Goal: Transaction & Acquisition: Obtain resource

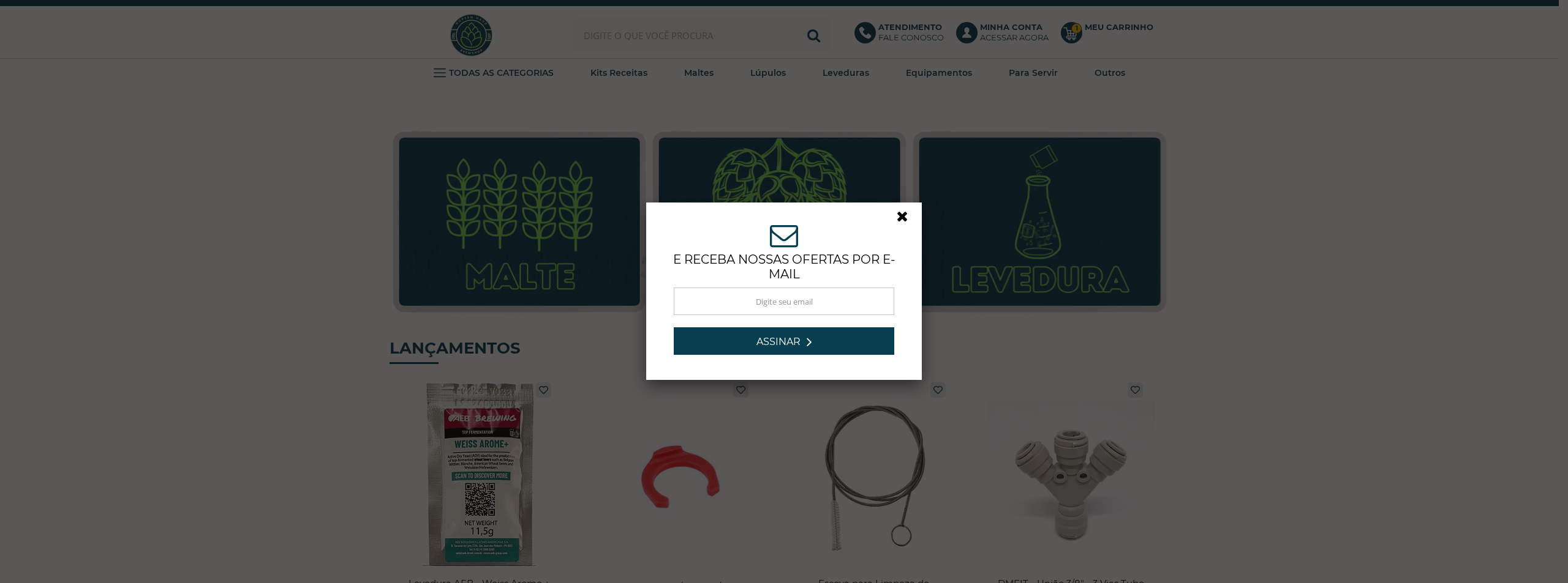
click at [648, 43] on div "ASSINE NOSSA NEWSLETTER e receba nossas ofertas por e-mail Obrigado por se insc…" at bounding box center [784, 292] width 1568 height 583
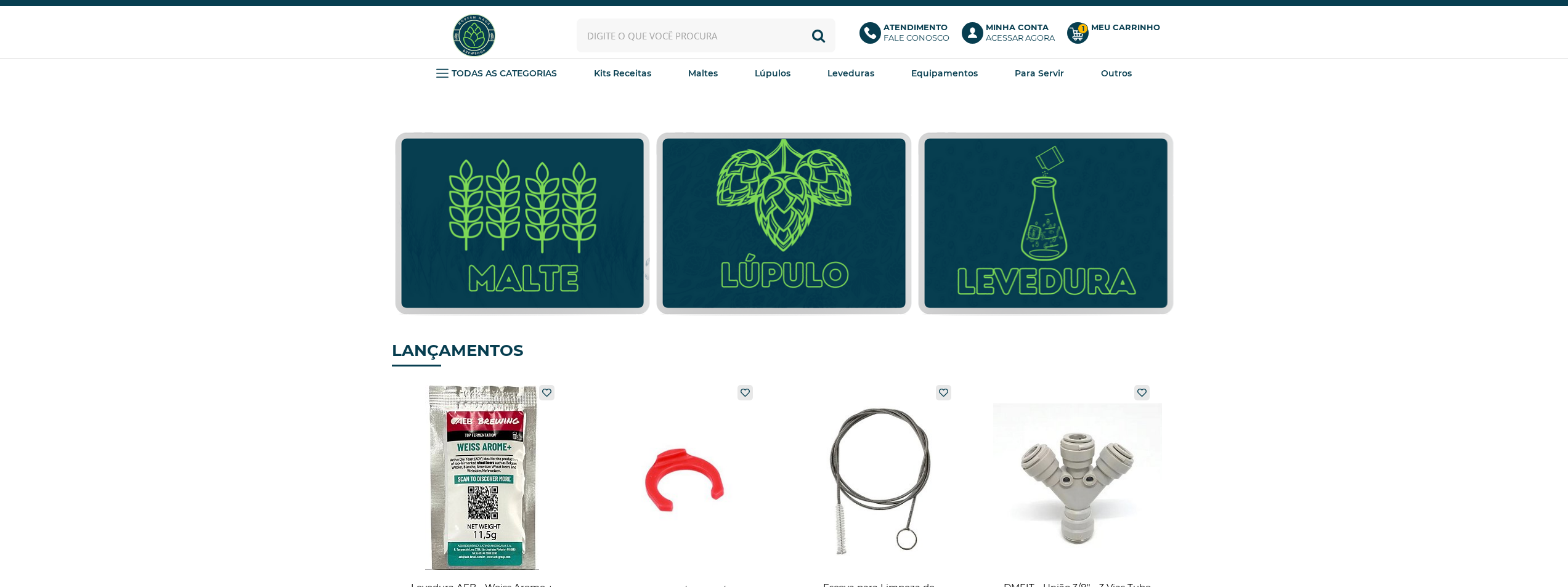
click at [655, 40] on input "text" at bounding box center [706, 34] width 259 height 34
type input "cream ale"
click at [801, 18] on button "Buscar" at bounding box center [818, 34] width 34 height 34
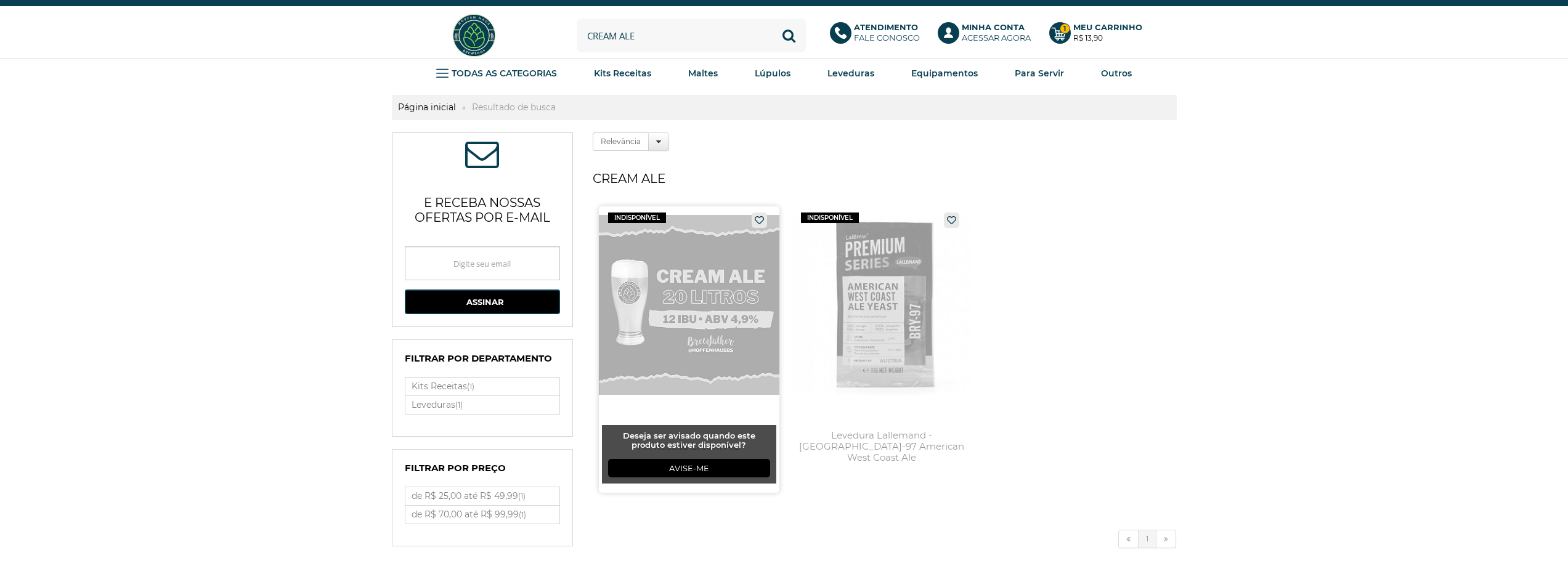
click at [732, 268] on link at bounding box center [689, 349] width 181 height 287
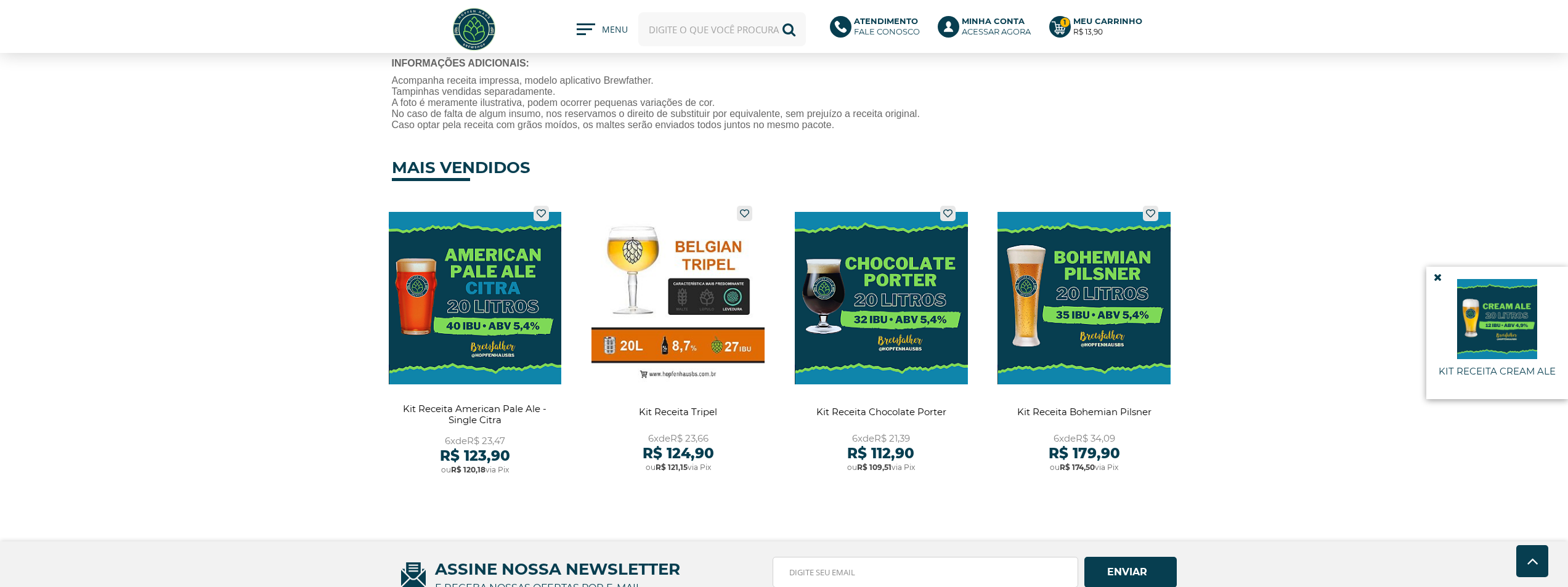
scroll to position [431, 0]
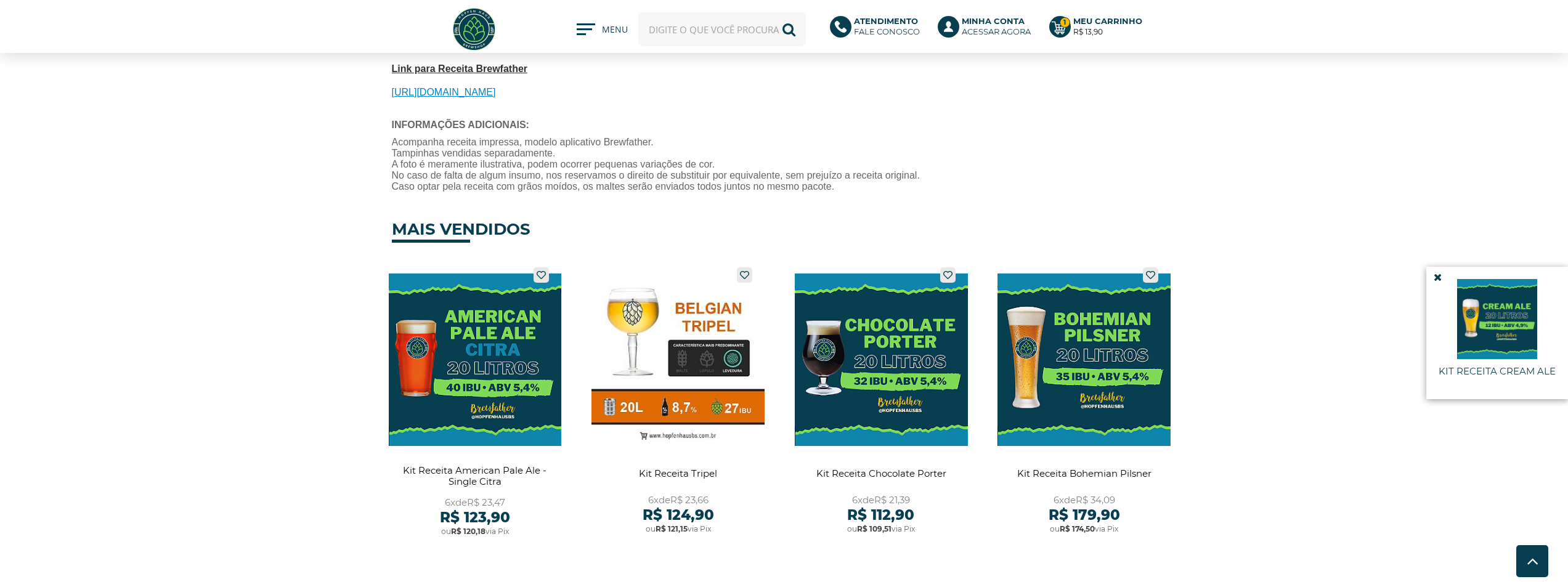
click at [496, 88] on span "[URL][DOMAIN_NAME]" at bounding box center [443, 92] width 104 height 10
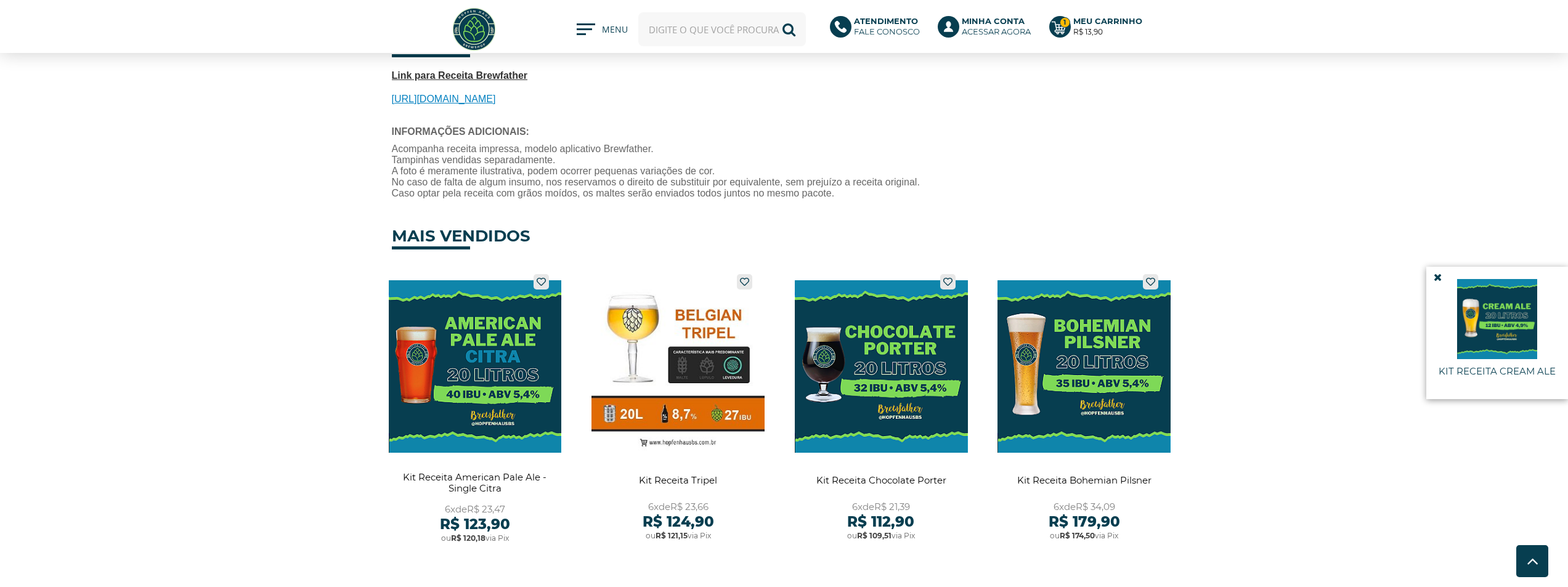
scroll to position [431, 0]
